Goal: Task Accomplishment & Management: Use online tool/utility

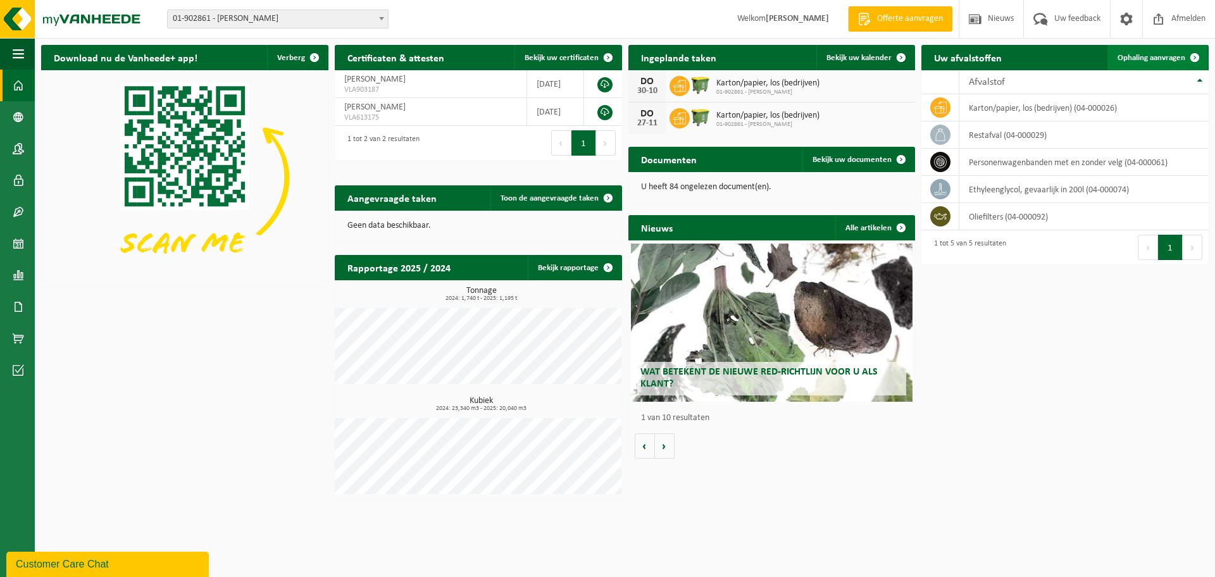
click at [1141, 57] on span "Ophaling aanvragen" at bounding box center [1151, 58] width 68 height 8
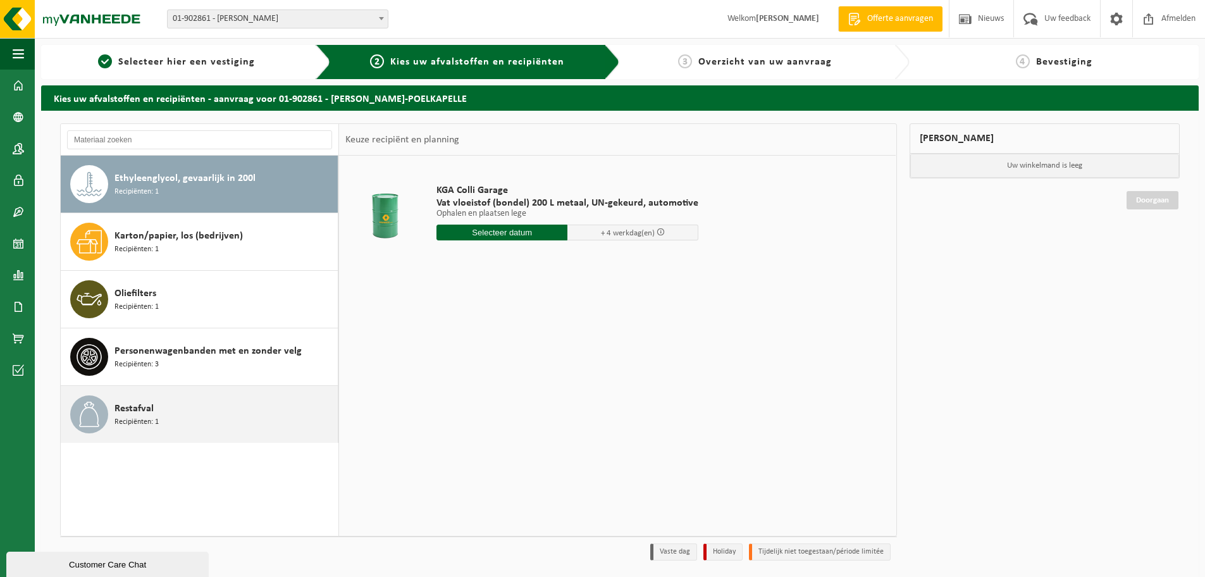
click at [144, 408] on span "Restafval" at bounding box center [134, 408] width 39 height 15
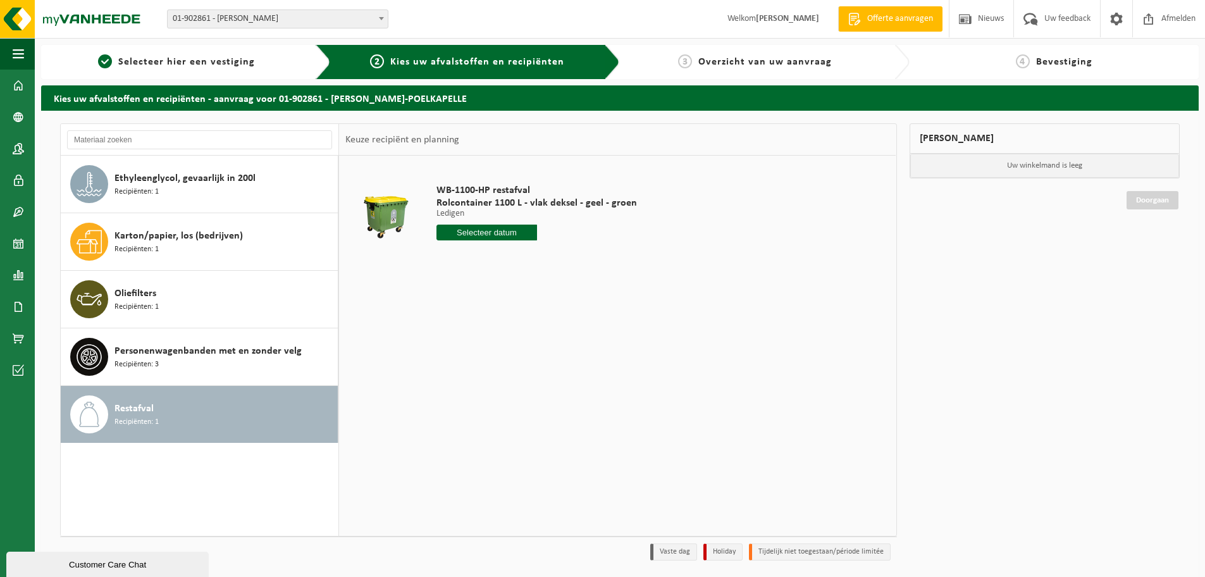
click at [457, 231] on input "text" at bounding box center [487, 233] width 101 height 16
click at [535, 342] on div "17" at bounding box center [537, 345] width 22 height 20
type input "Van 2025-10-17"
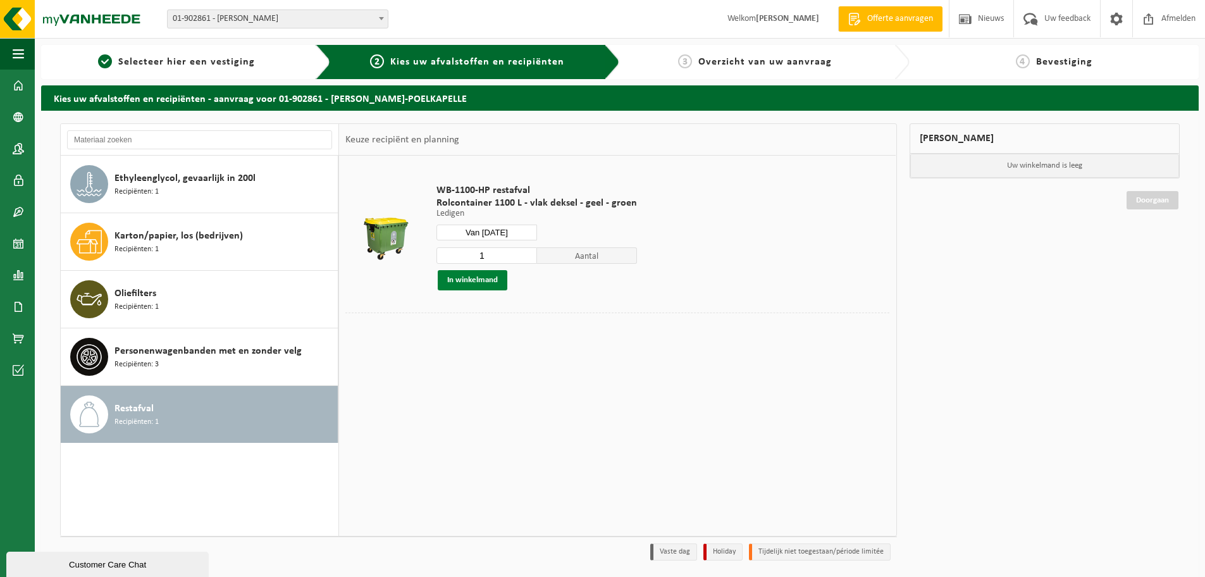
click at [485, 281] on button "In winkelmand" at bounding box center [473, 280] width 70 height 20
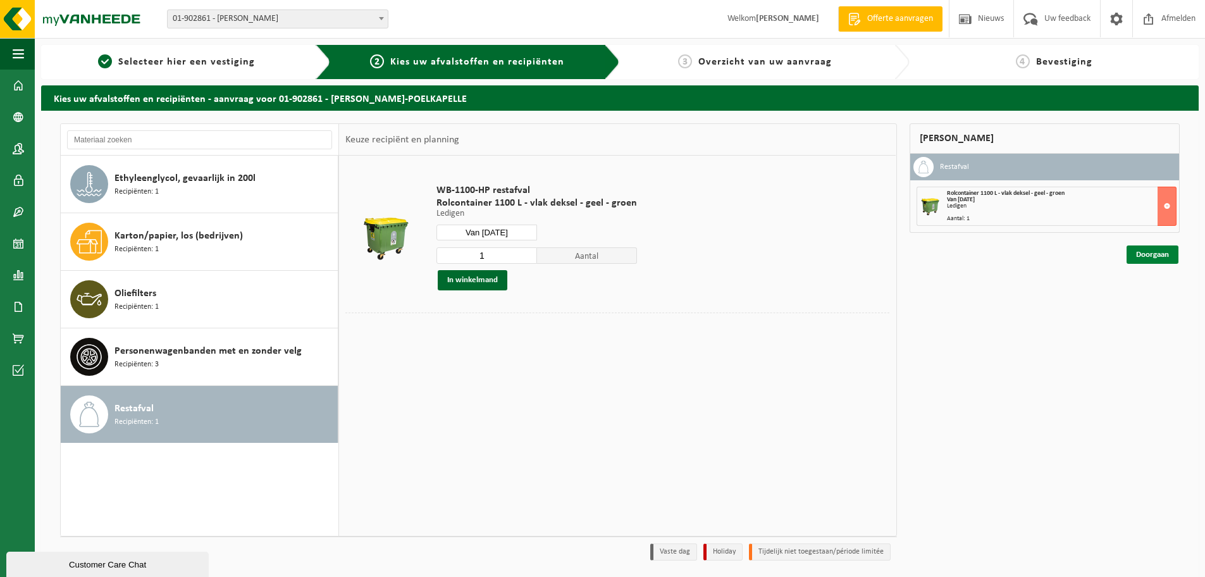
click at [1144, 261] on link "Doorgaan" at bounding box center [1153, 255] width 52 height 18
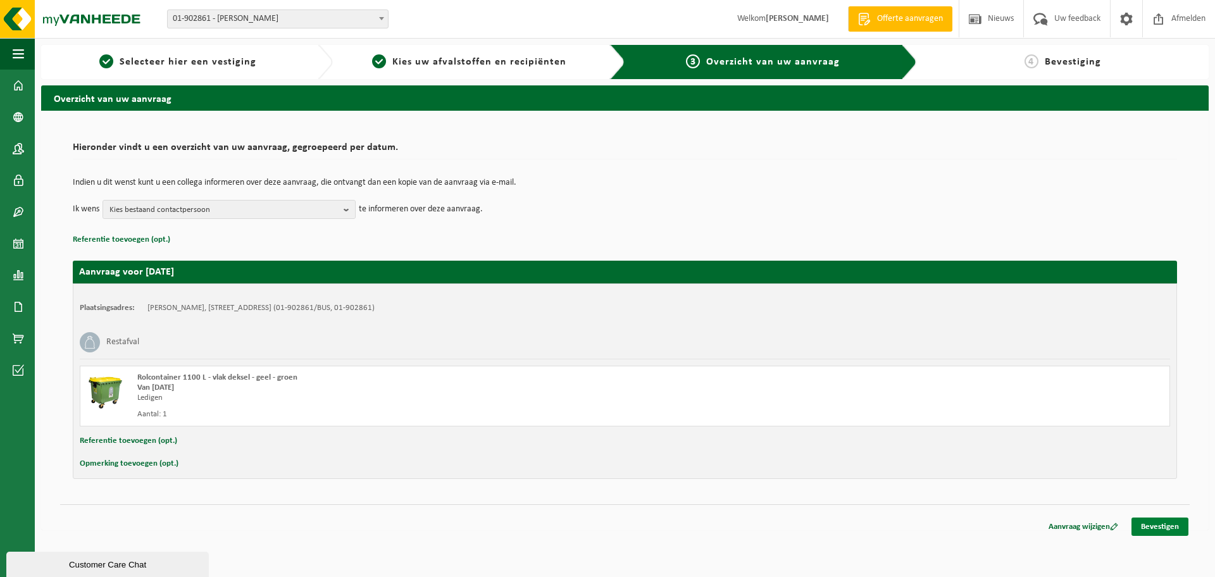
click at [1160, 530] on link "Bevestigen" at bounding box center [1159, 527] width 57 height 18
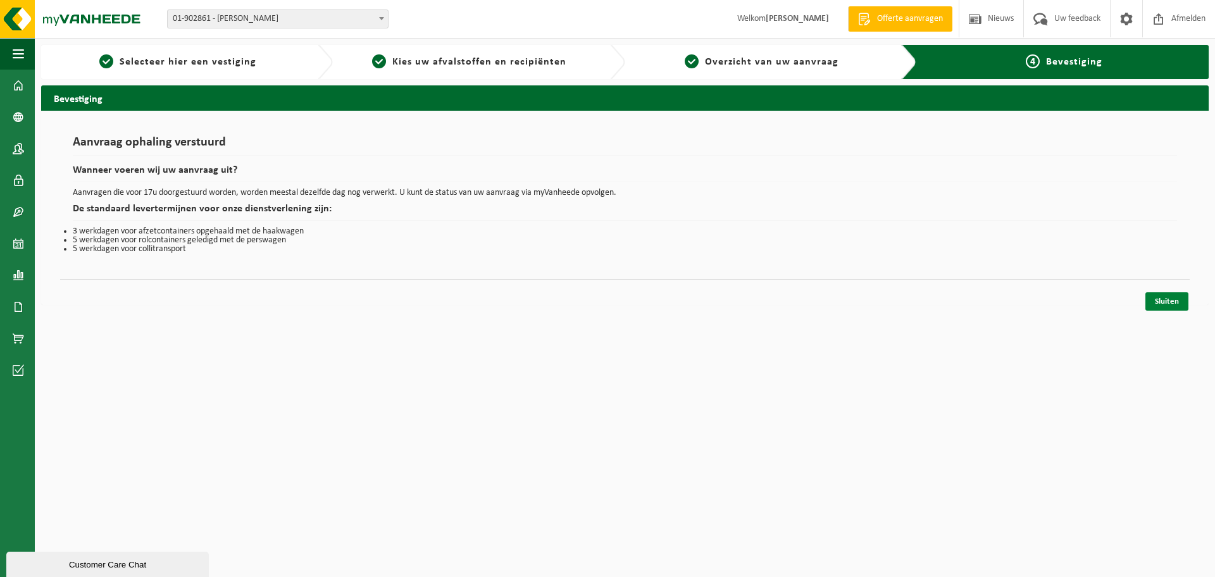
click at [1157, 296] on link "Sluiten" at bounding box center [1166, 301] width 43 height 18
